Goal: Task Accomplishment & Management: Manage account settings

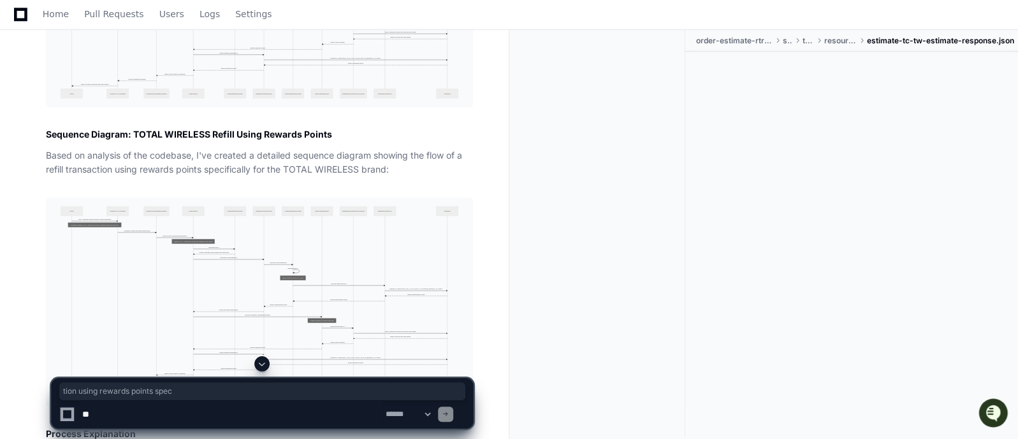
click at [321, 149] on p "Based on analysis of the codebase, I've created a detailed sequence diagram sho…" at bounding box center [259, 163] width 427 height 29
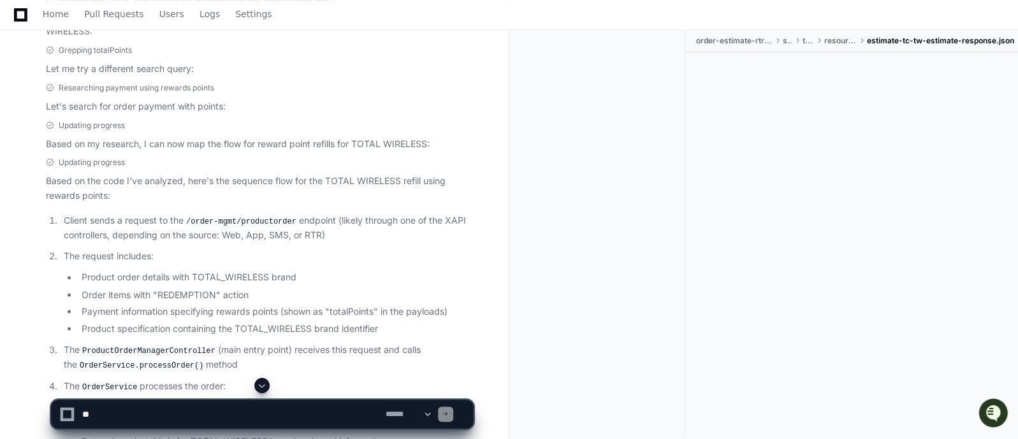
scroll to position [1211, 0]
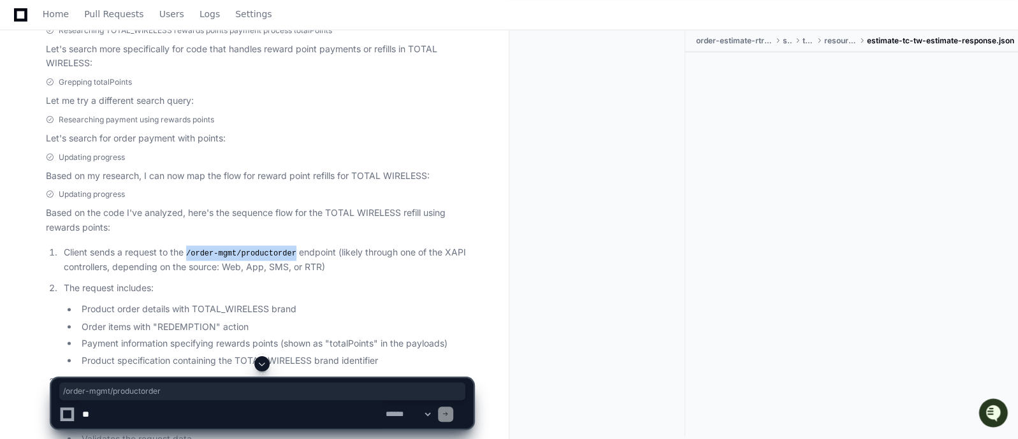
drag, startPoint x: 291, startPoint y: 244, endPoint x: 188, endPoint y: 241, distance: 103.3
click at [188, 248] on code "/order-mgmt/productorder" at bounding box center [241, 253] width 115 height 11
copy code "/order-mgmt/productorder"
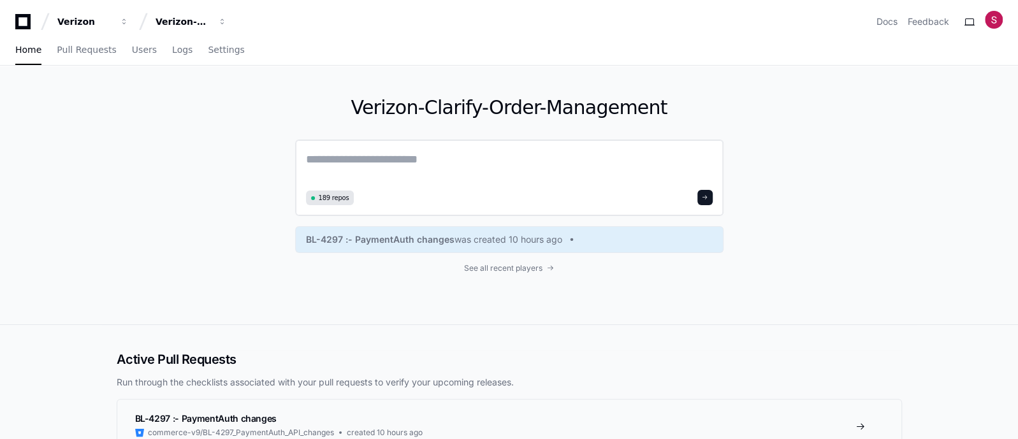
click at [418, 163] on textarea at bounding box center [509, 168] width 407 height 36
type textarea "**"
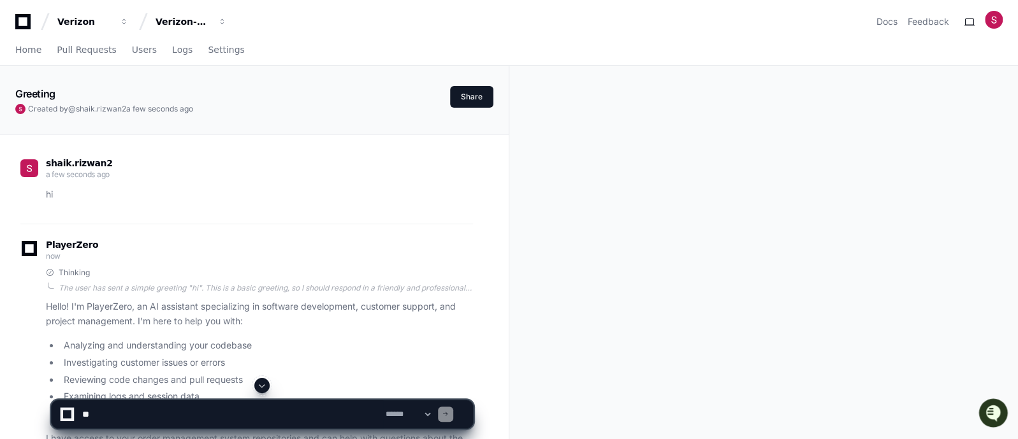
click at [245, 408] on textarea at bounding box center [232, 414] width 304 height 28
paste textarea "**********"
type textarea "**********"
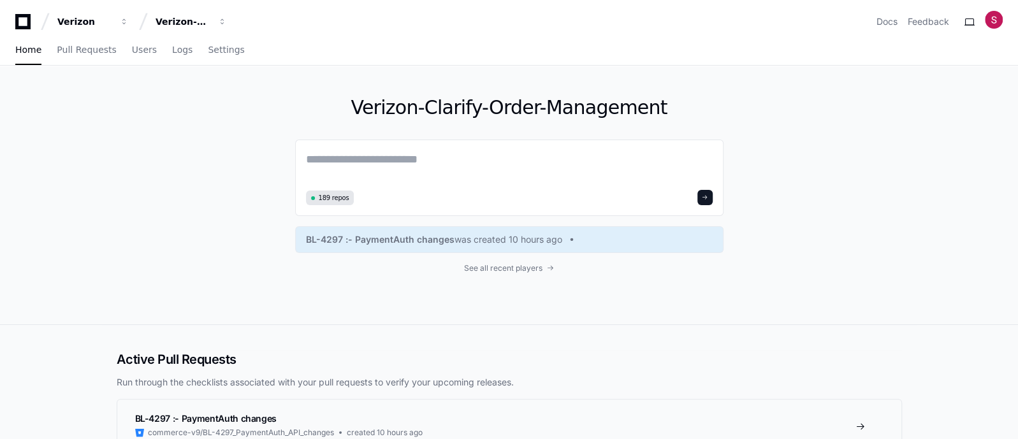
click at [24, 22] on icon at bounding box center [23, 21] width 26 height 15
click at [89, 22] on div "Verizon" at bounding box center [84, 21] width 55 height 13
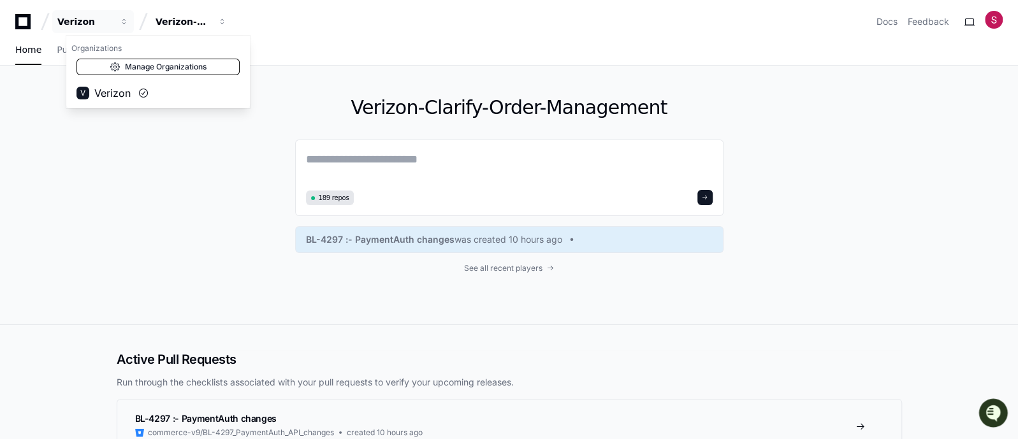
click at [180, 62] on link "Manage Organizations" at bounding box center [158, 67] width 163 height 17
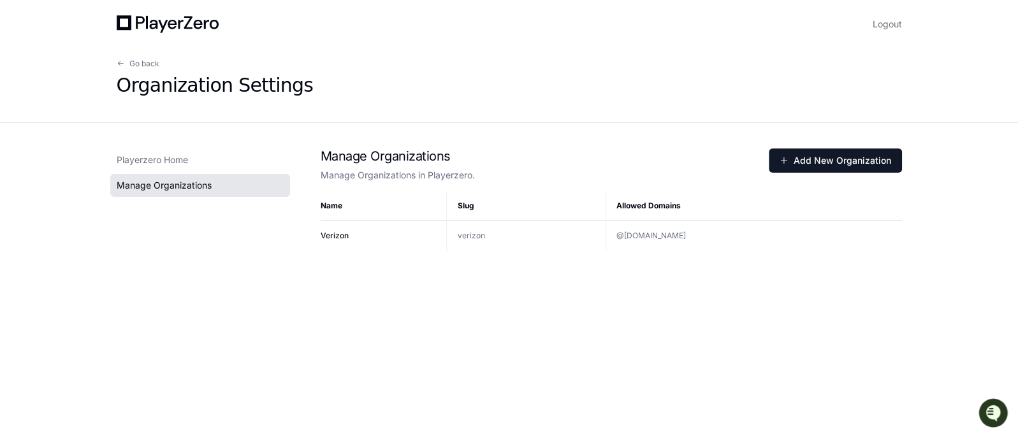
click at [125, 24] on icon at bounding box center [168, 24] width 102 height 18
click at [119, 64] on span at bounding box center [121, 64] width 8 height 8
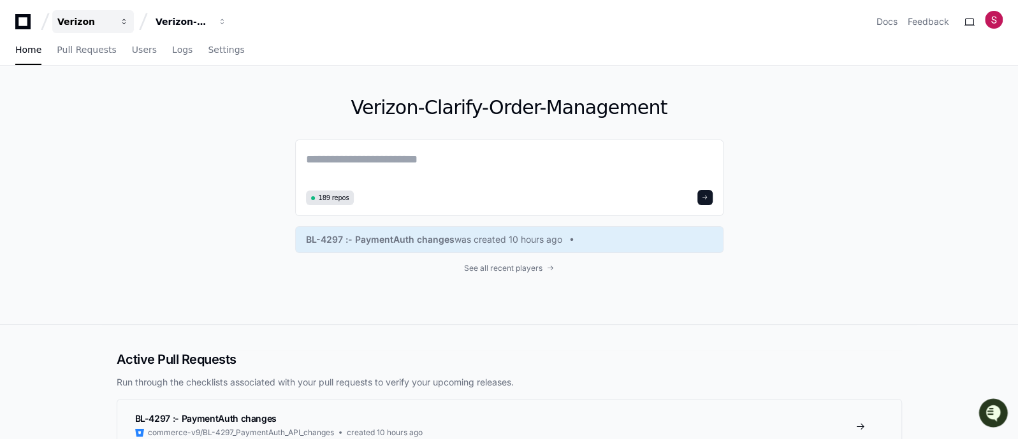
click at [73, 20] on div "Verizon" at bounding box center [84, 21] width 55 height 13
